Goal: Obtain resource: Download file/media

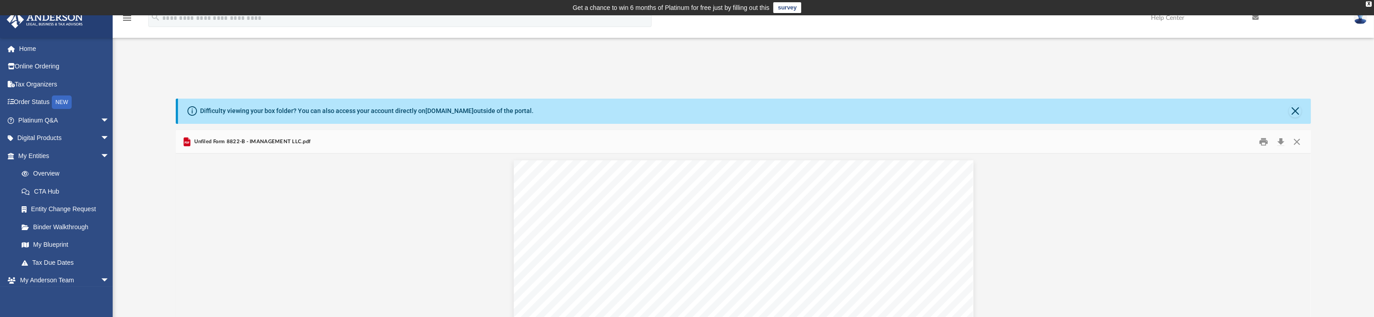
scroll to position [194, 1125]
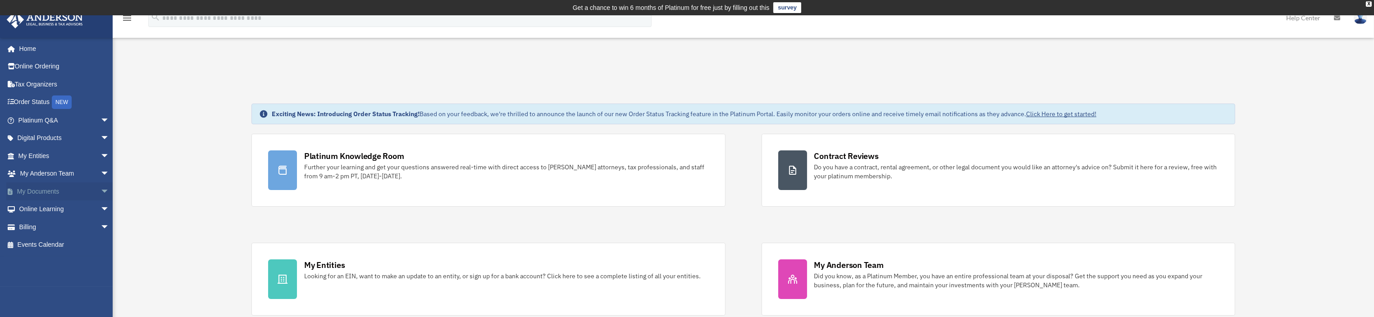
click at [101, 192] on span "arrow_drop_down" at bounding box center [110, 192] width 18 height 18
click at [40, 210] on link "Box" at bounding box center [68, 210] width 110 height 18
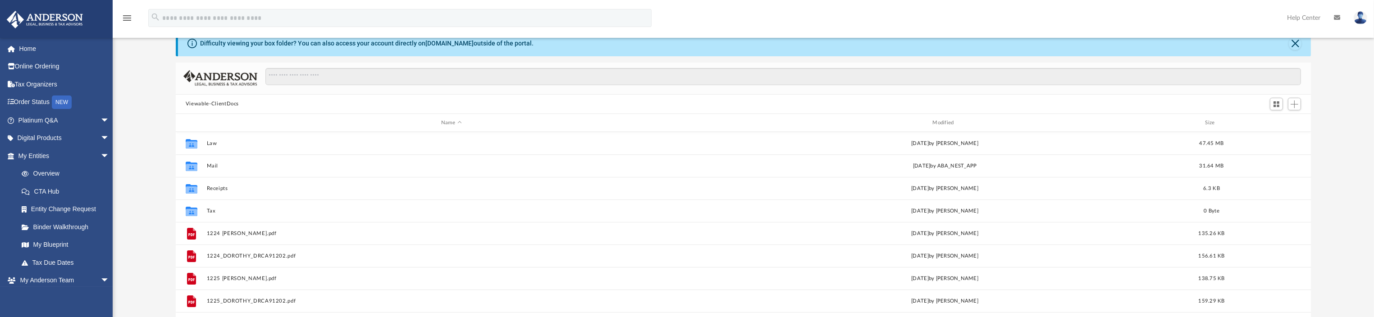
scroll to position [194, 1125]
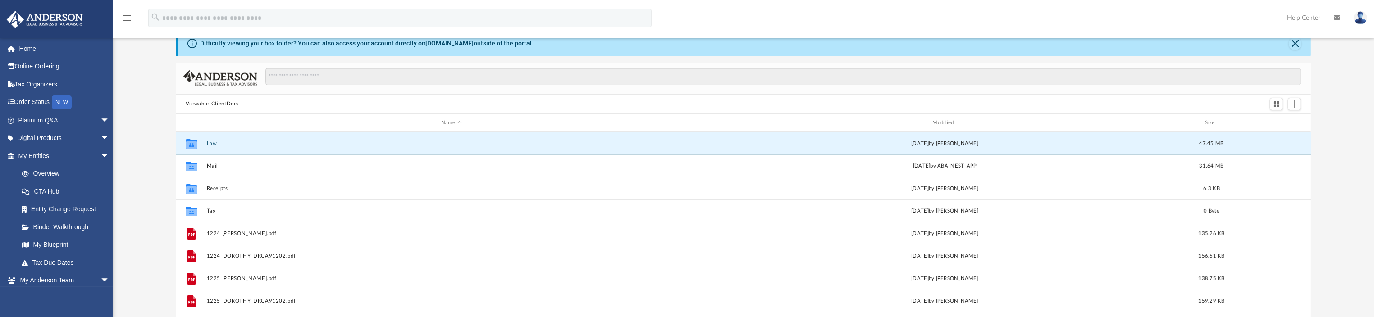
click at [209, 142] on button "Law" at bounding box center [451, 144] width 490 height 6
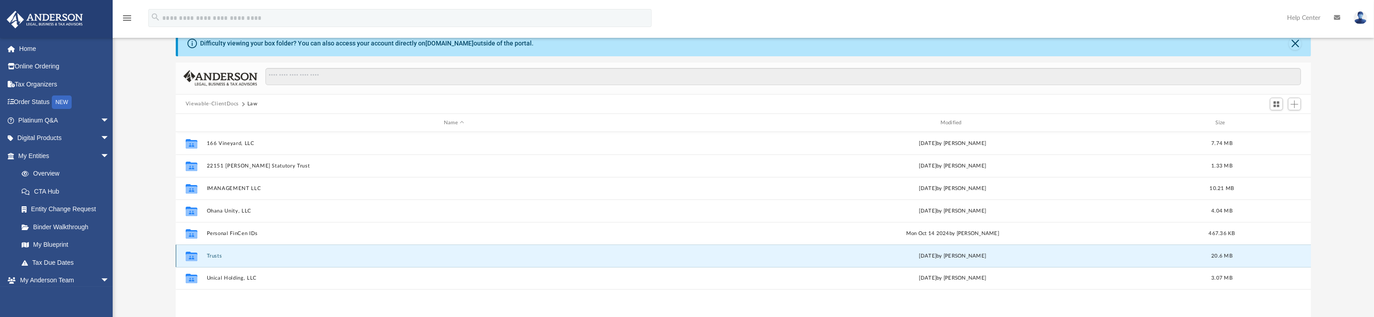
click at [217, 257] on button "Trusts" at bounding box center [453, 256] width 495 height 6
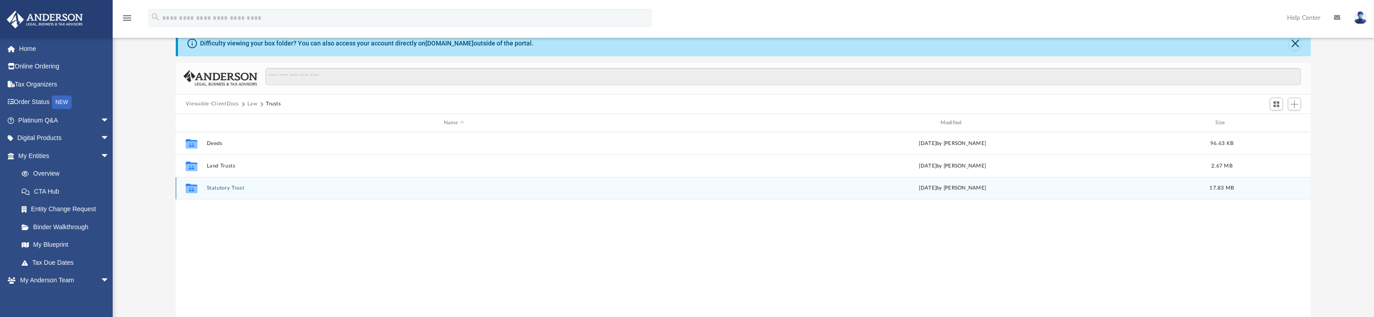
click at [229, 190] on button "Statutory Trust" at bounding box center [453, 189] width 495 height 6
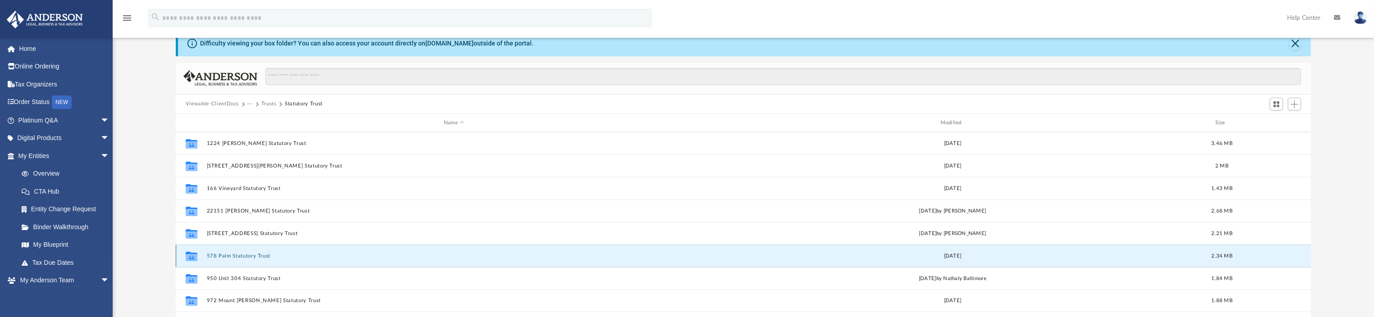
click at [233, 258] on button "578 Palm Statutory Trust" at bounding box center [453, 256] width 495 height 6
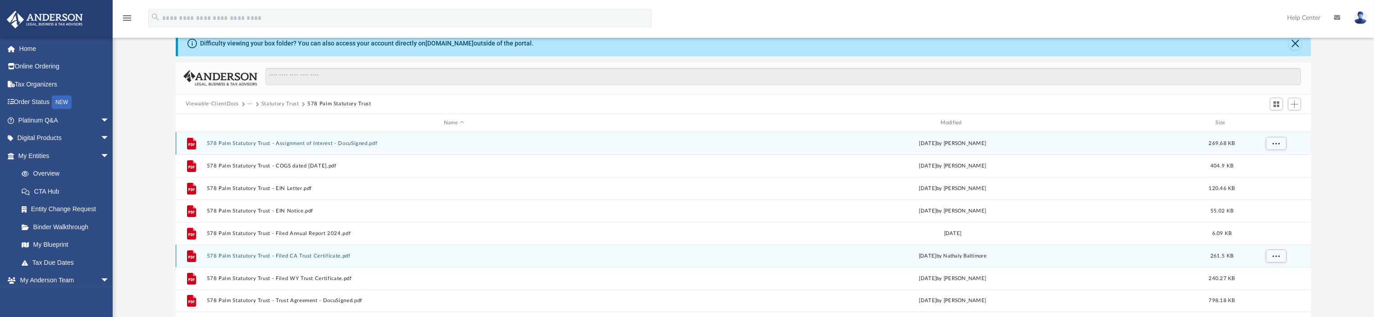
scroll to position [135, 0]
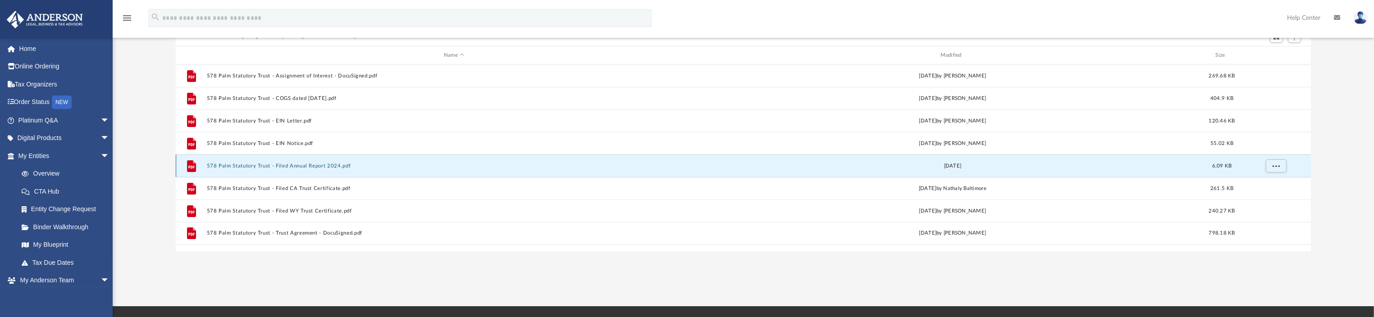
click at [269, 167] on button "578 Palm Statutory Trust - Filed Annual Report 2024.pdf" at bounding box center [453, 166] width 495 height 6
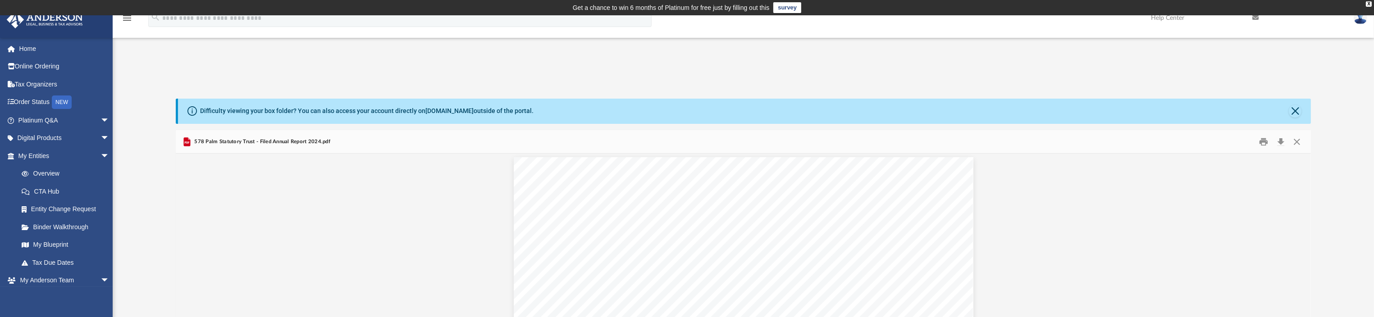
scroll to position [0, 0]
click at [1296, 142] on button "Close" at bounding box center [1297, 142] width 16 height 14
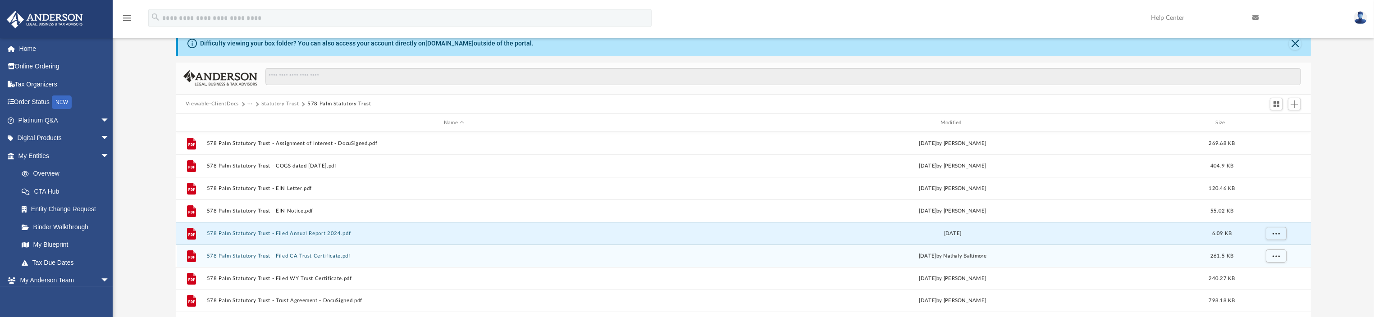
scroll to position [135, 0]
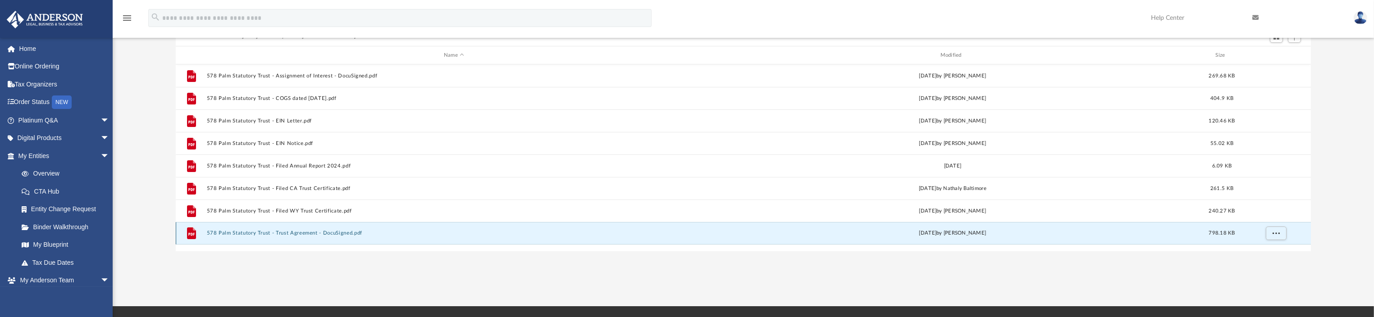
click at [310, 233] on button "578 Palm Statutory Trust - Trust Agreement - DocuSigned.pdf" at bounding box center [453, 234] width 495 height 6
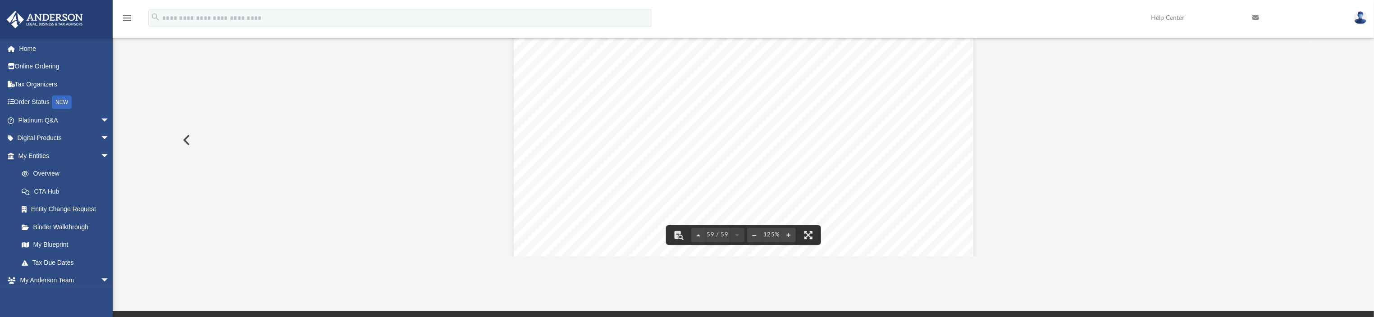
scroll to position [35128, 0]
click at [183, 139] on button "Preview" at bounding box center [186, 140] width 20 height 25
click at [1303, 141] on button "Preview" at bounding box center [1301, 140] width 20 height 25
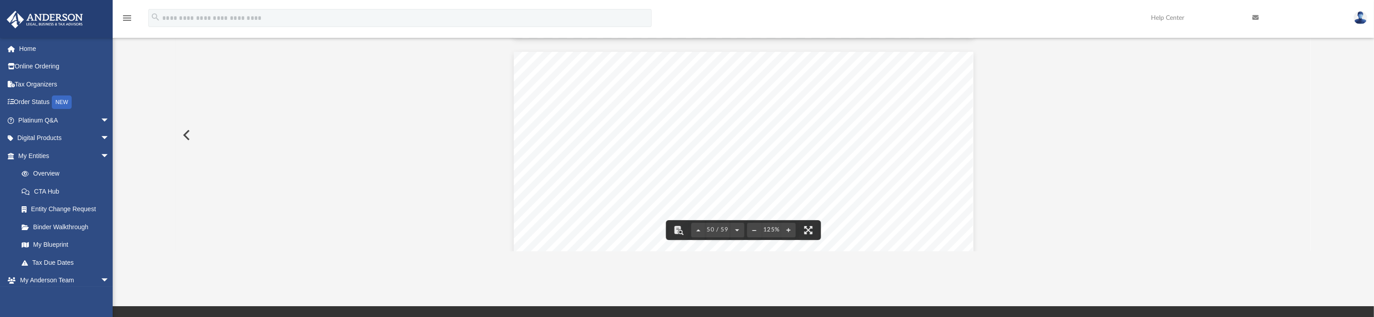
scroll to position [29787, 0]
